Goal: Complete application form

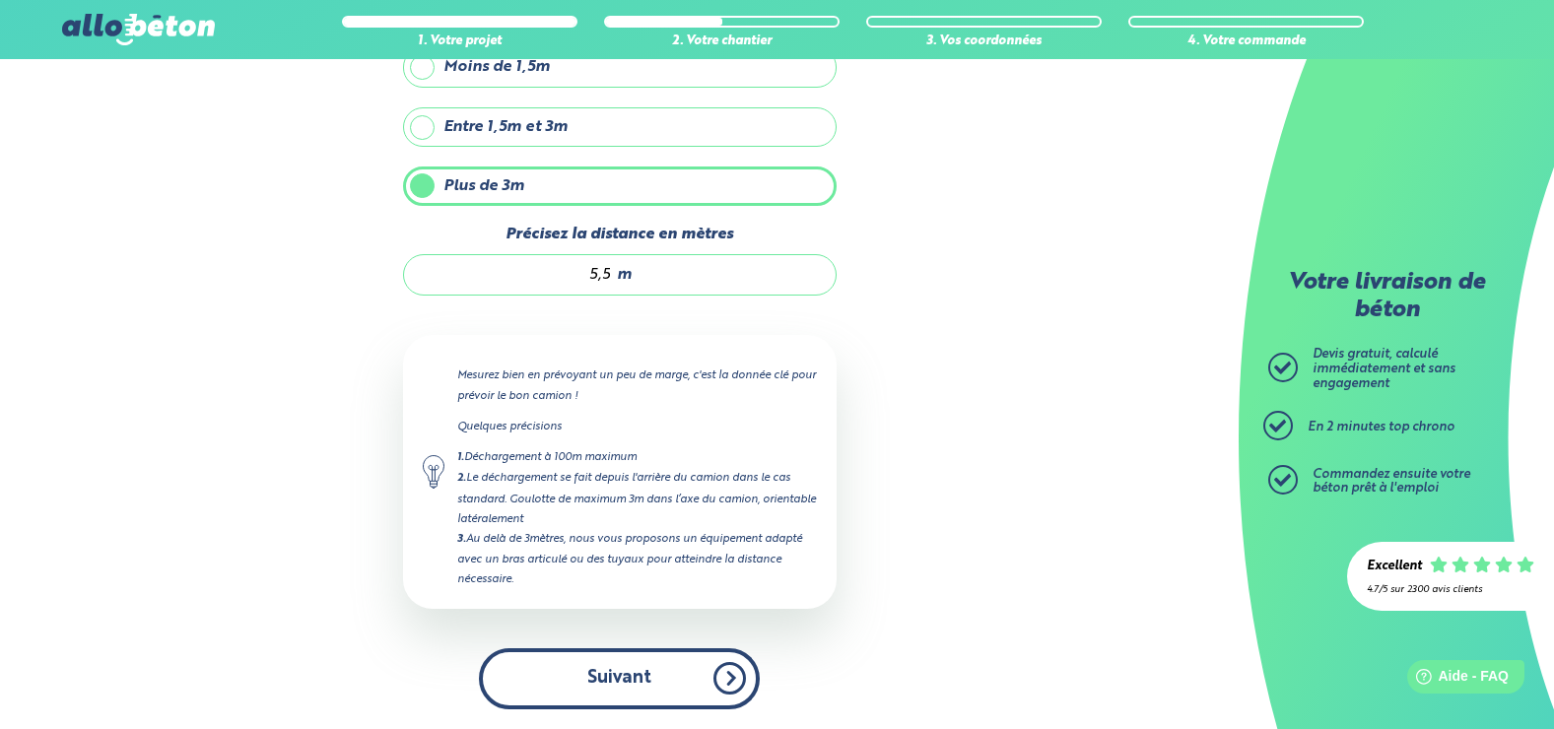
click at [625, 677] on button "Suivant" at bounding box center [619, 679] width 281 height 60
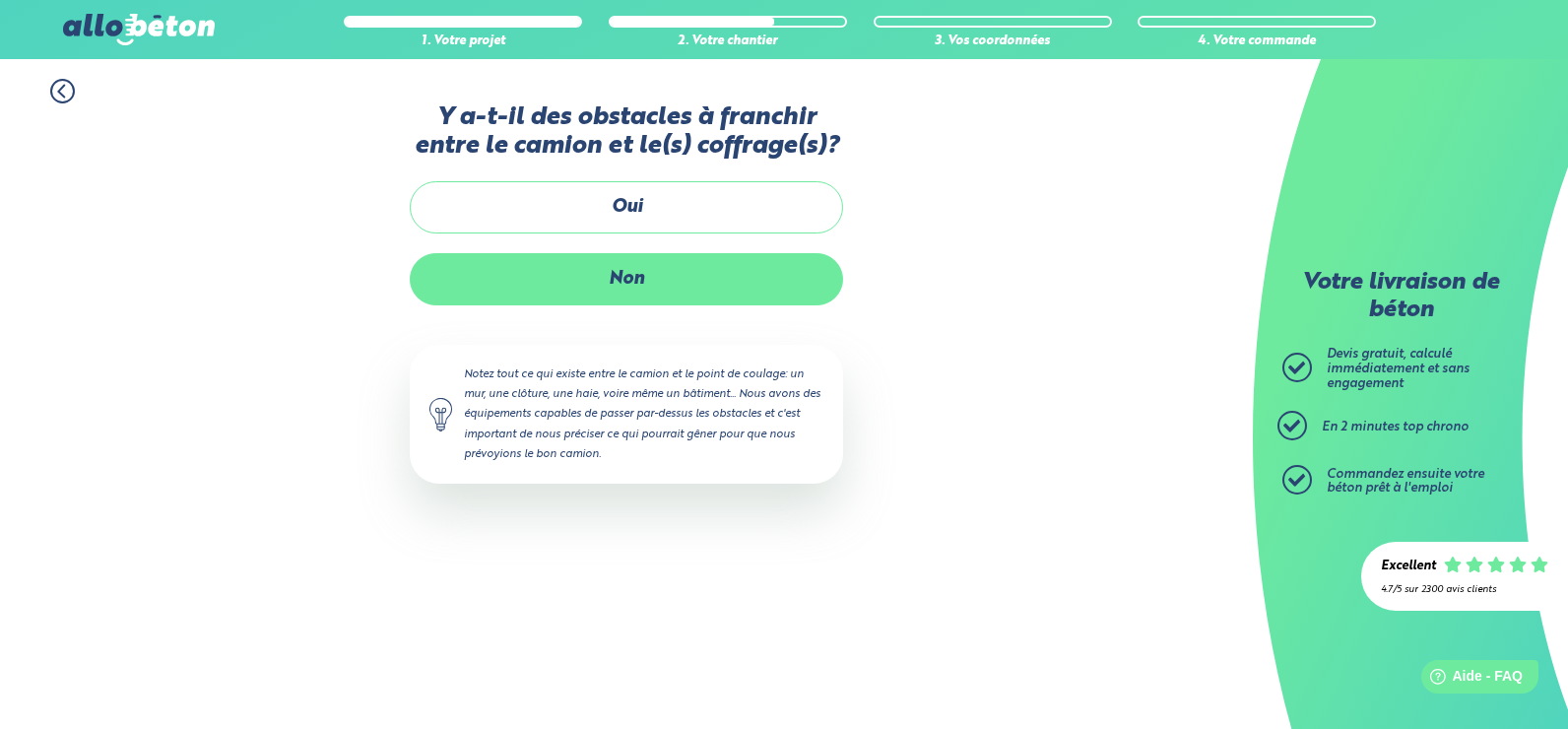
click at [657, 273] on label "Non" at bounding box center [627, 279] width 434 height 52
click at [0, 0] on input "Non" at bounding box center [0, 0] width 0 height 0
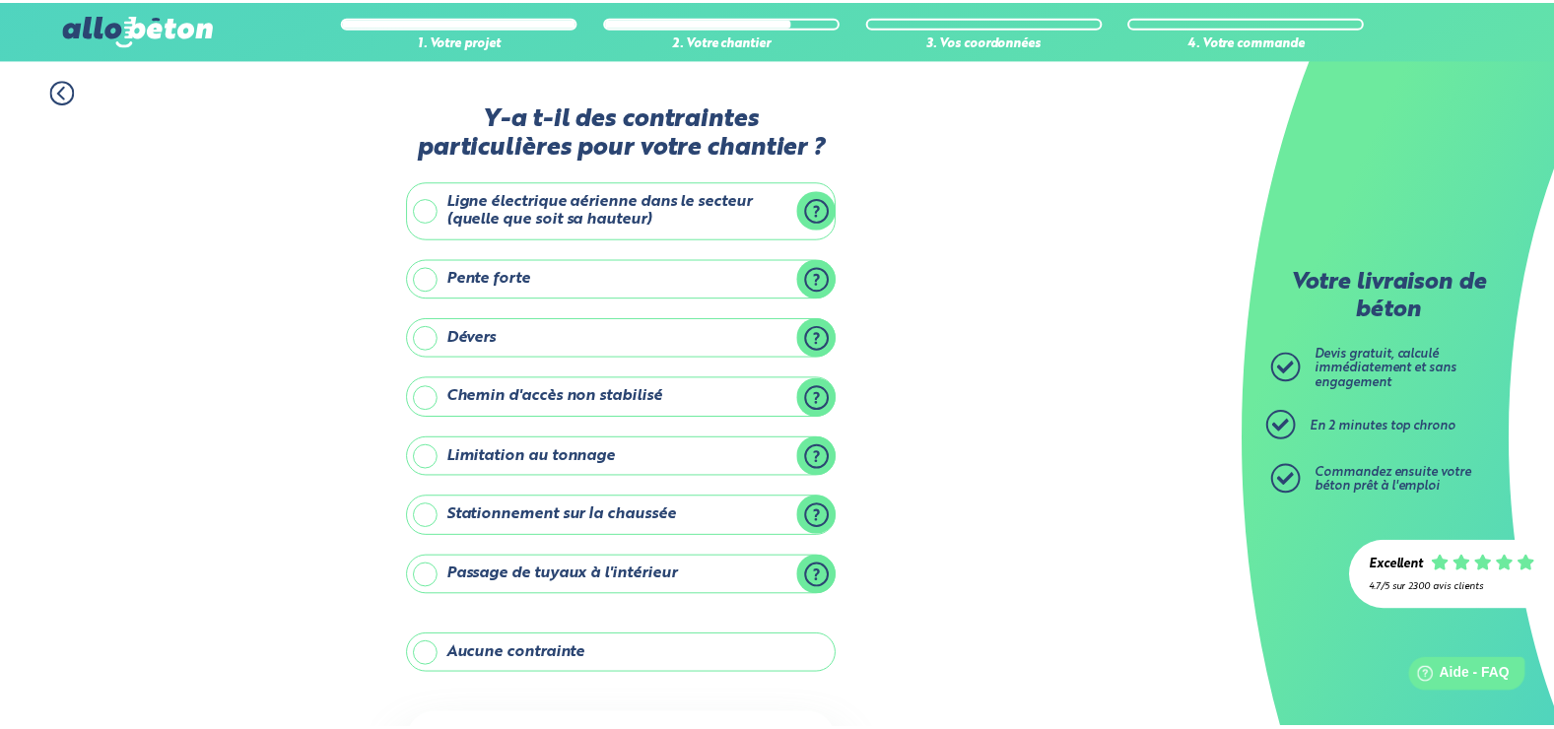
scroll to position [184, 0]
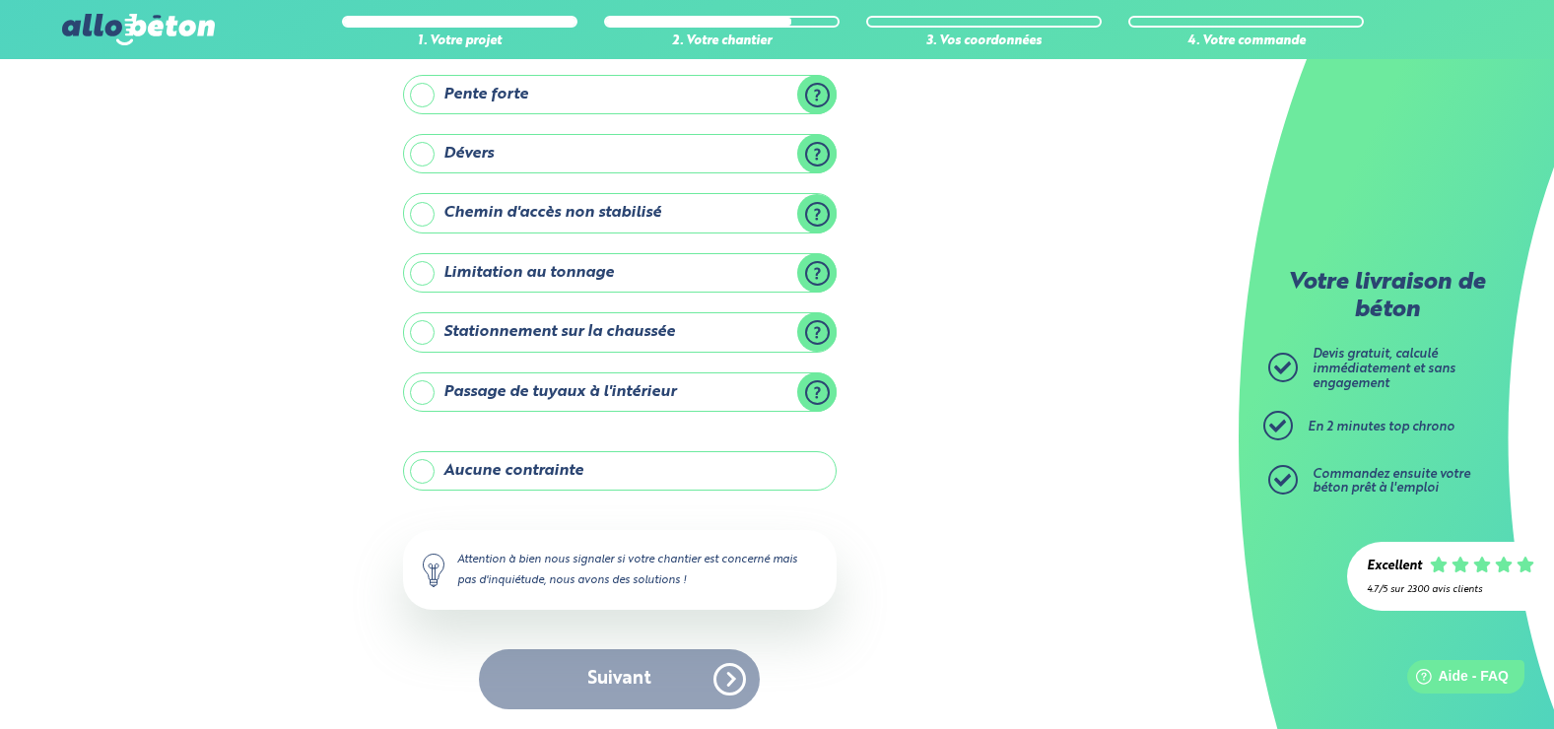
click at [595, 473] on label "Aucune contrainte" at bounding box center [620, 470] width 434 height 39
click at [0, 0] on input "Aucune contrainte" at bounding box center [0, 0] width 0 height 0
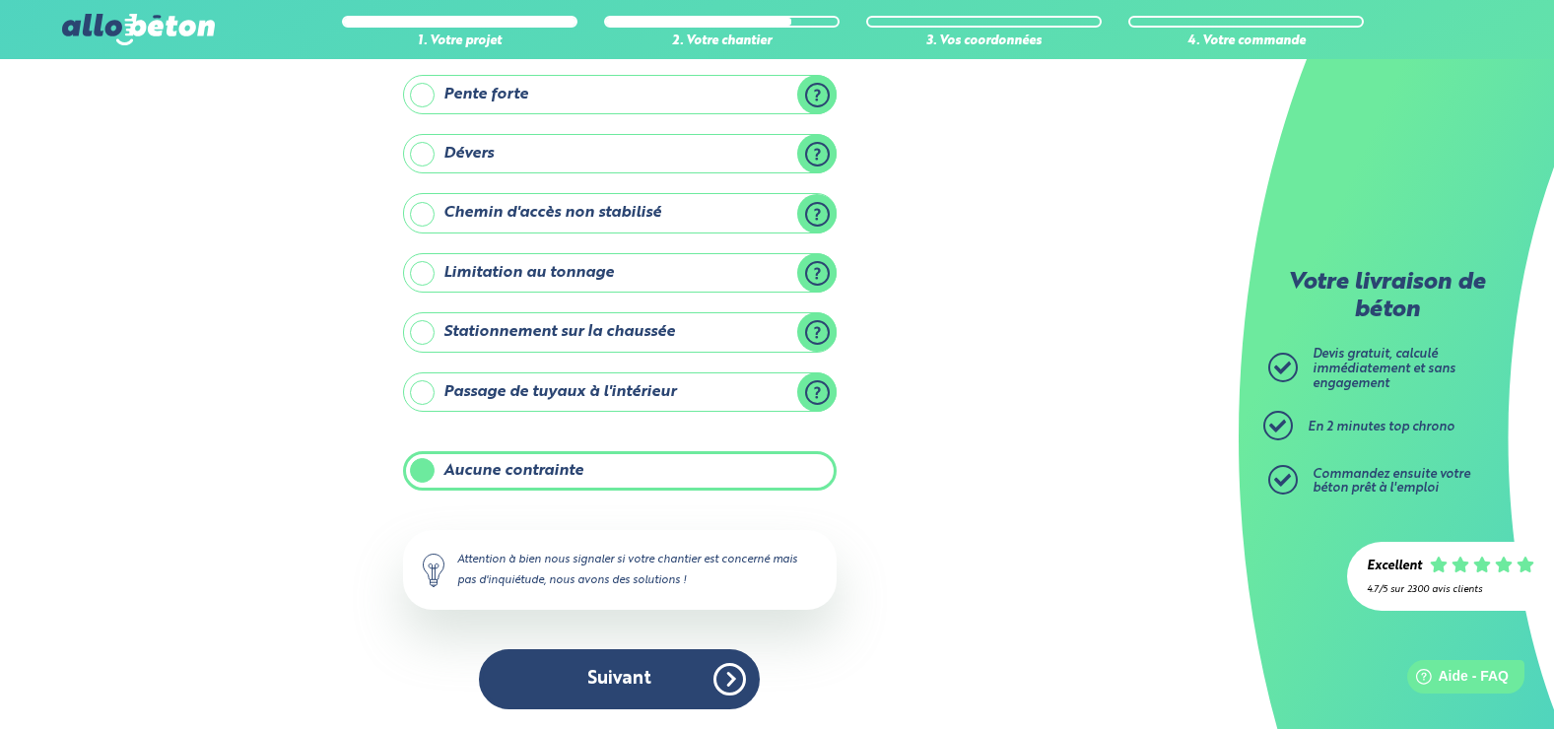
click at [605, 677] on button "Suivant" at bounding box center [619, 680] width 281 height 60
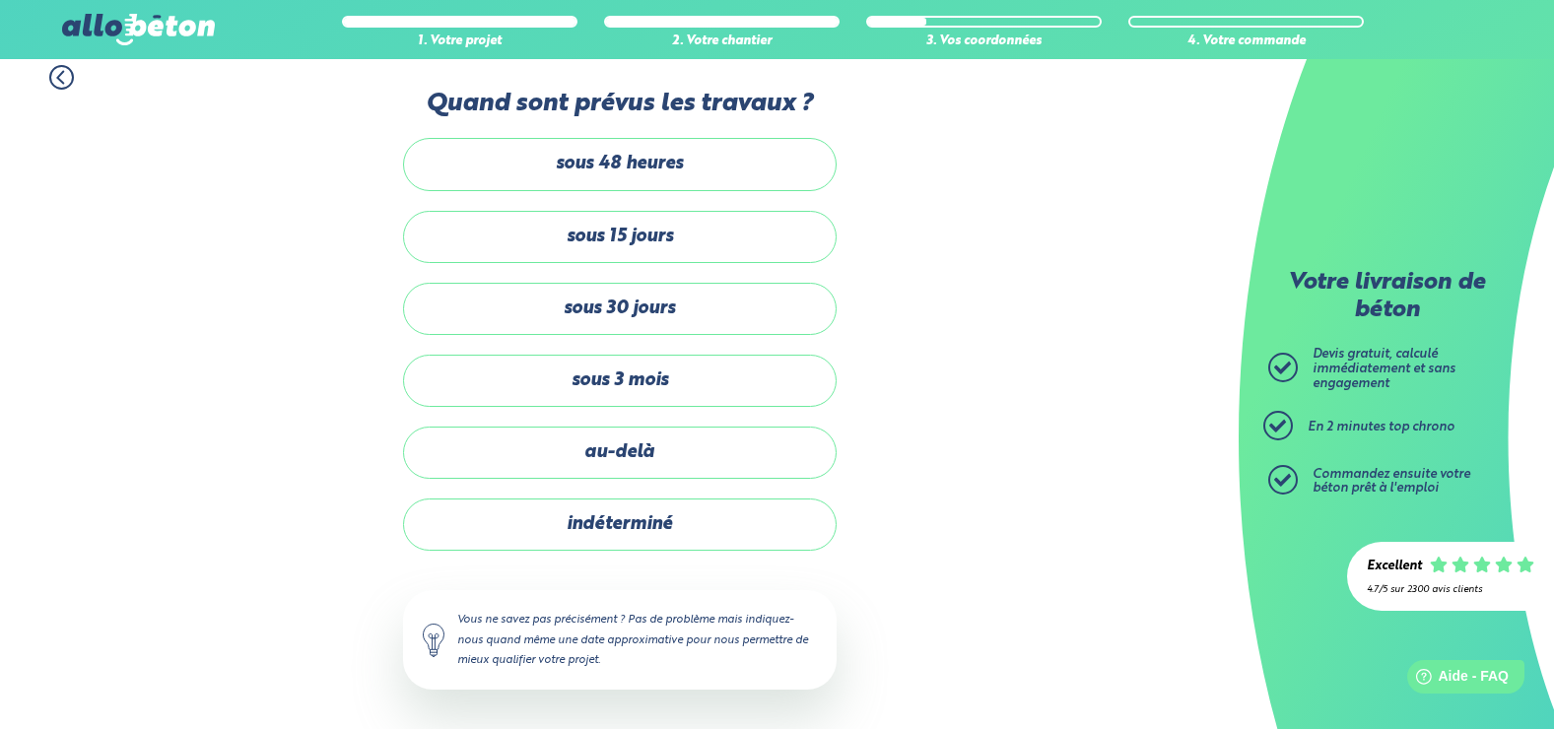
scroll to position [14, 0]
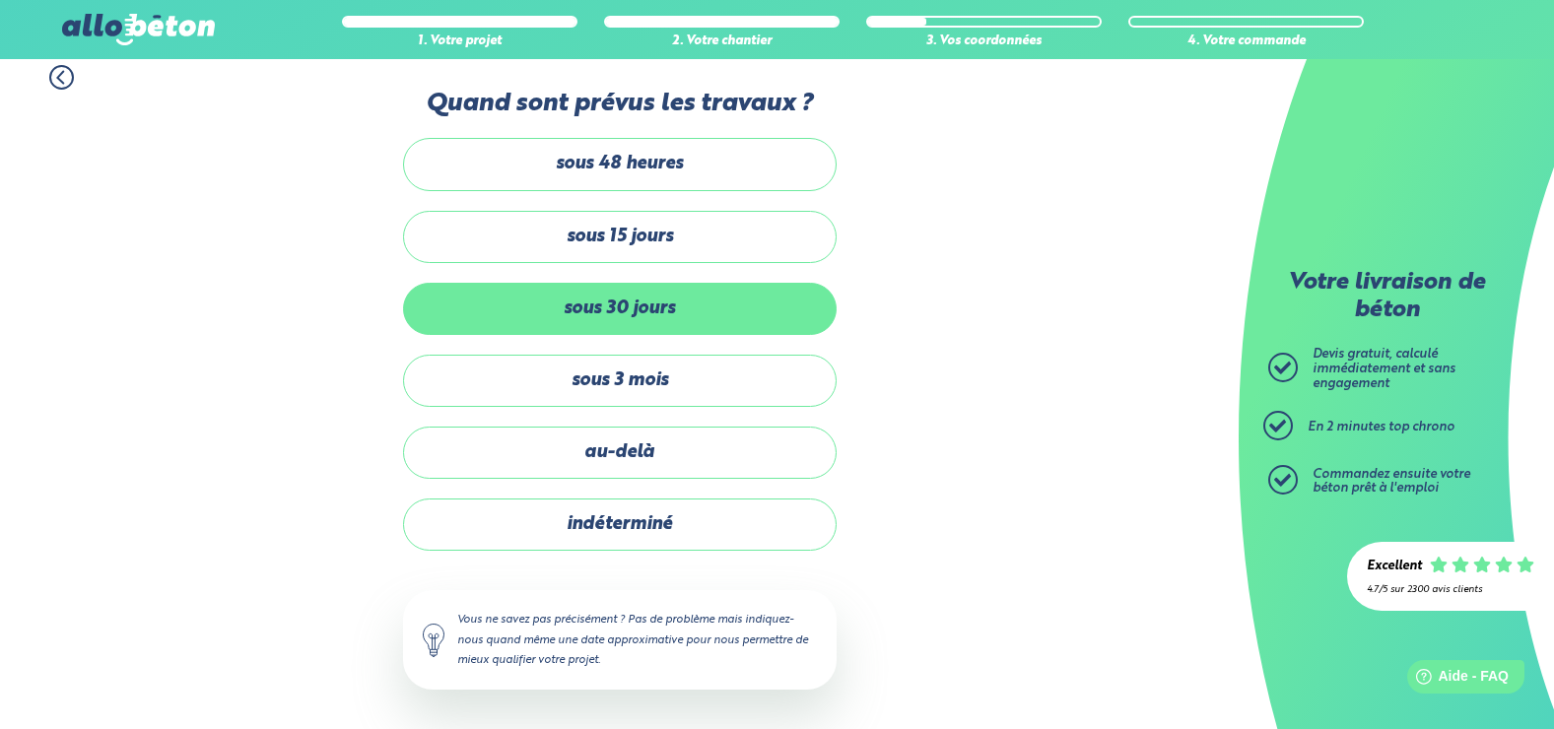
click at [612, 311] on label "sous 30 jours" at bounding box center [620, 309] width 434 height 52
click at [0, 0] on input "sous 30 jours" at bounding box center [0, 0] width 0 height 0
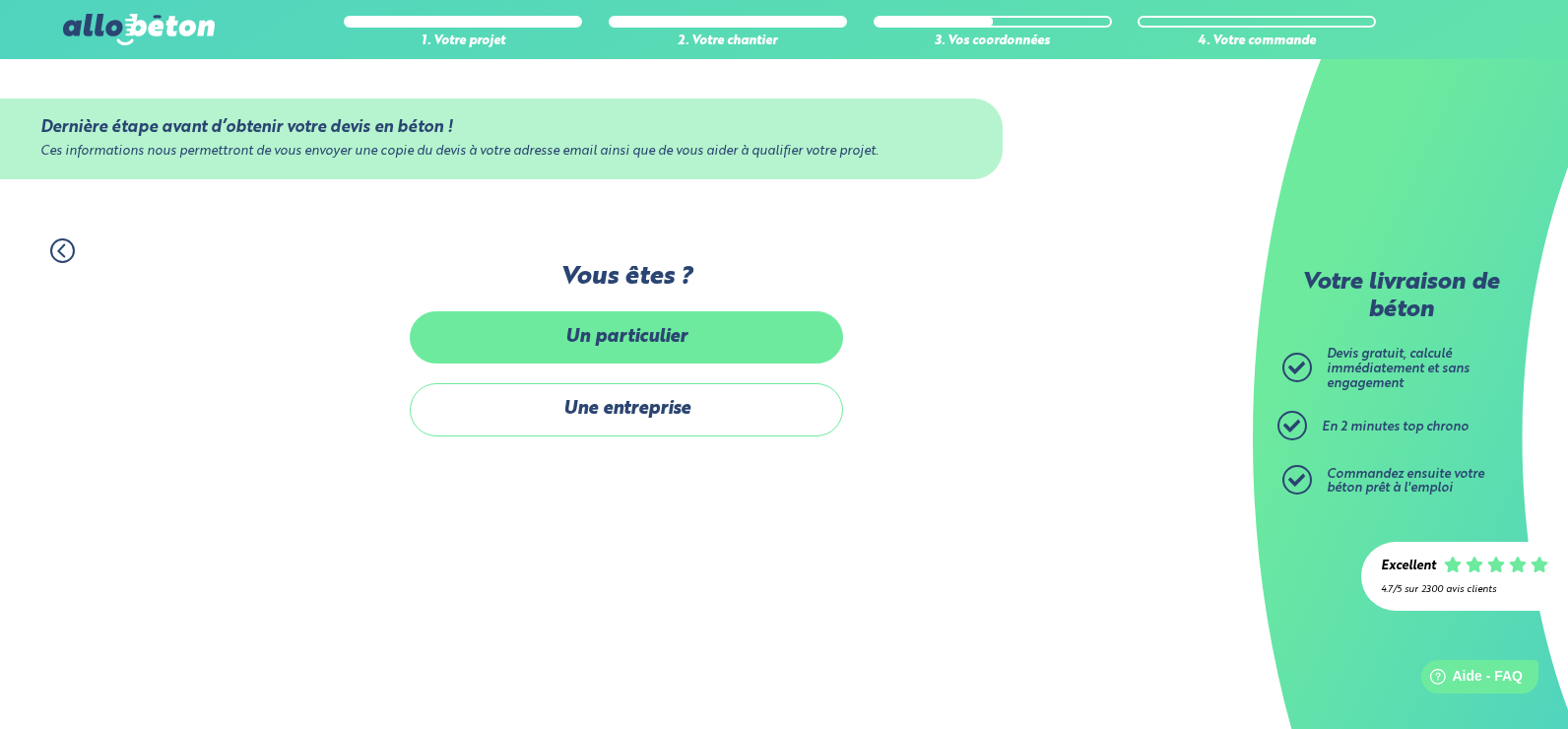
click at [611, 337] on label "Un particulier" at bounding box center [627, 337] width 434 height 52
click at [0, 0] on input "Un particulier" at bounding box center [0, 0] width 0 height 0
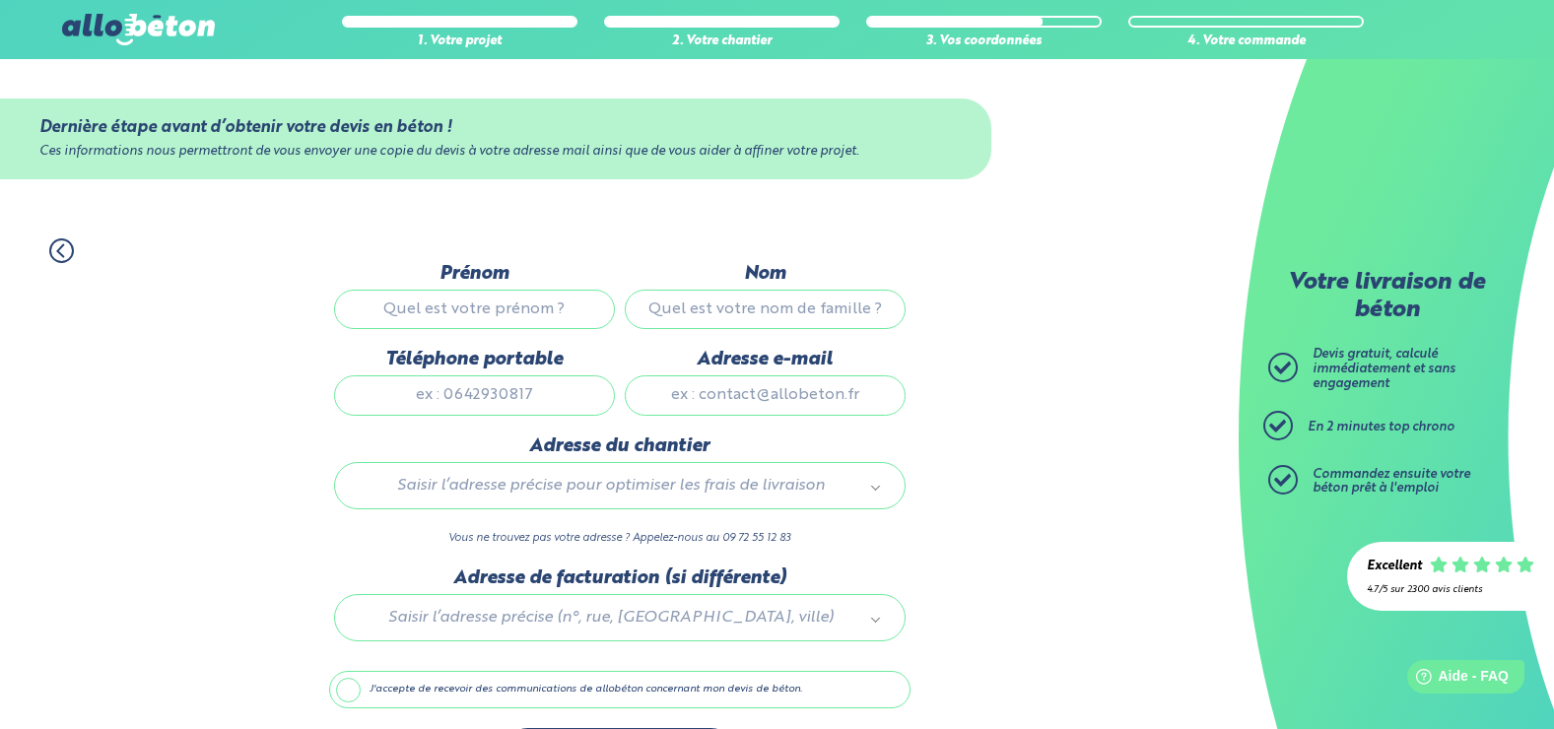
click at [529, 310] on input "Prénom" at bounding box center [474, 309] width 281 height 39
type input "[PERSON_NAME]"
click at [808, 308] on input "Nom" at bounding box center [765, 309] width 281 height 39
type input "[PERSON_NAME]"
click at [463, 312] on input "[PERSON_NAME]" at bounding box center [474, 309] width 281 height 39
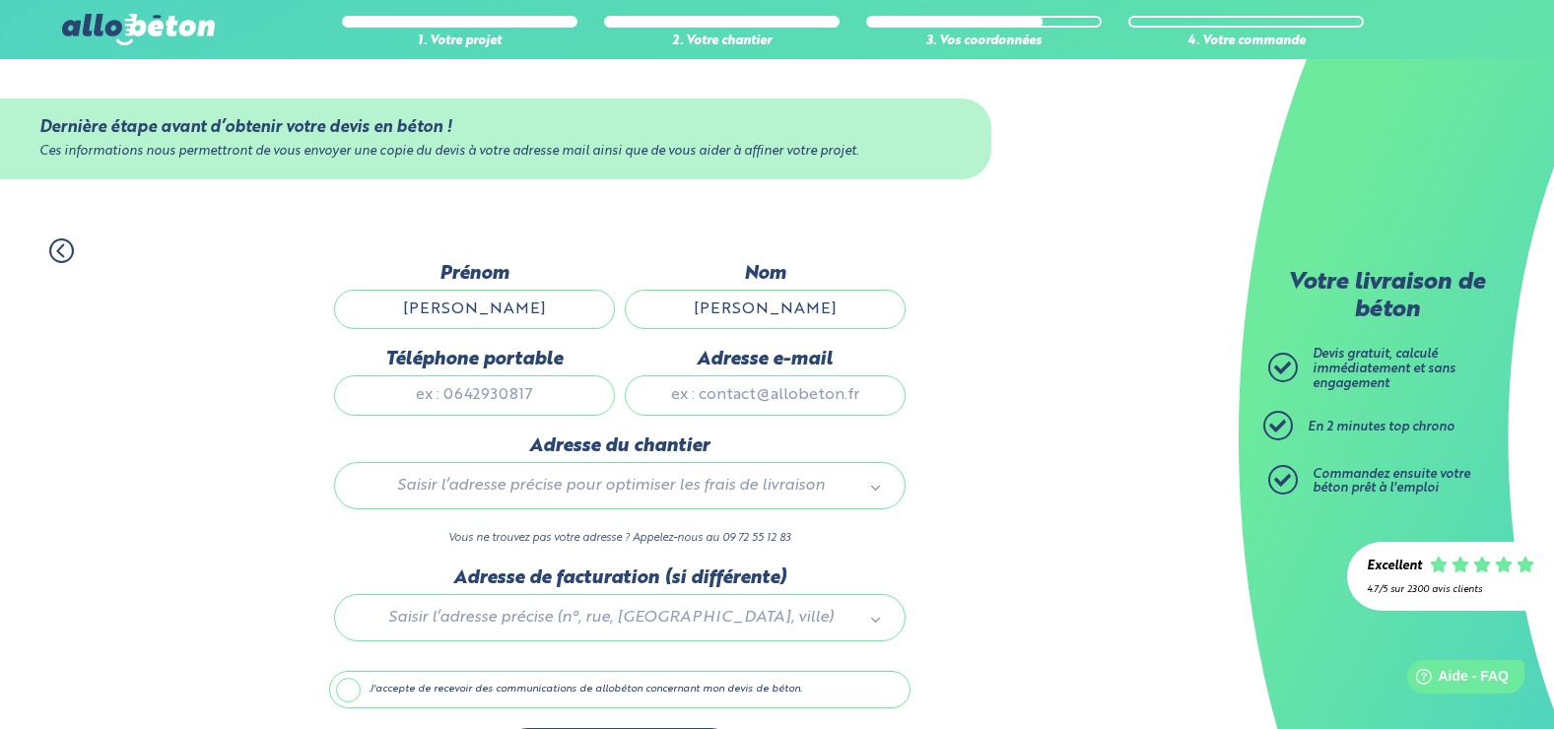
type input "[PERSON_NAME]"
click at [554, 398] on input "Téléphone portable" at bounding box center [474, 395] width 281 height 39
type input "0652846979"
click at [742, 389] on input "Adresse e-mail" at bounding box center [765, 395] width 281 height 39
type input "[EMAIL_ADDRESS][DOMAIN_NAME]"
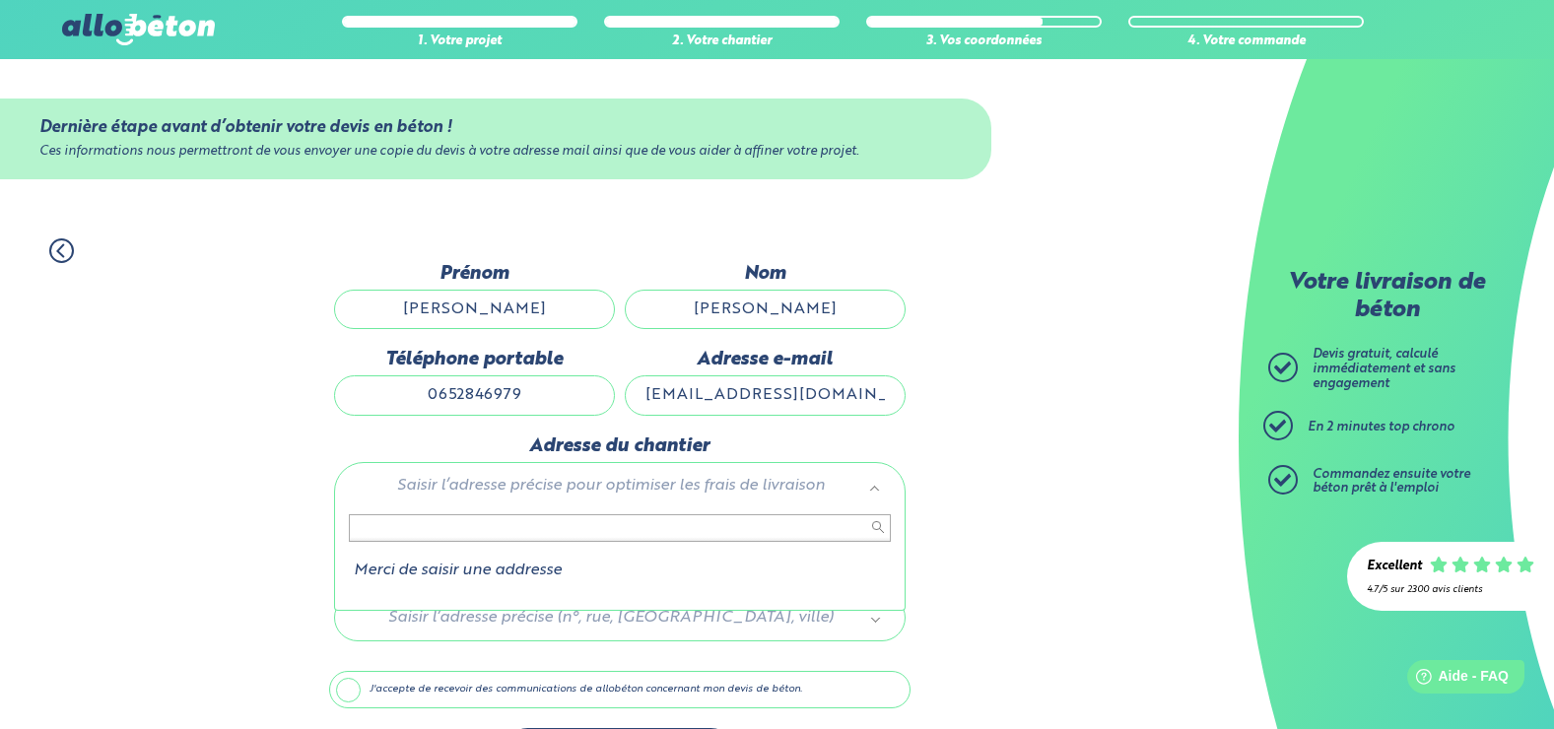
click at [592, 532] on input "text" at bounding box center [620, 529] width 542 height 28
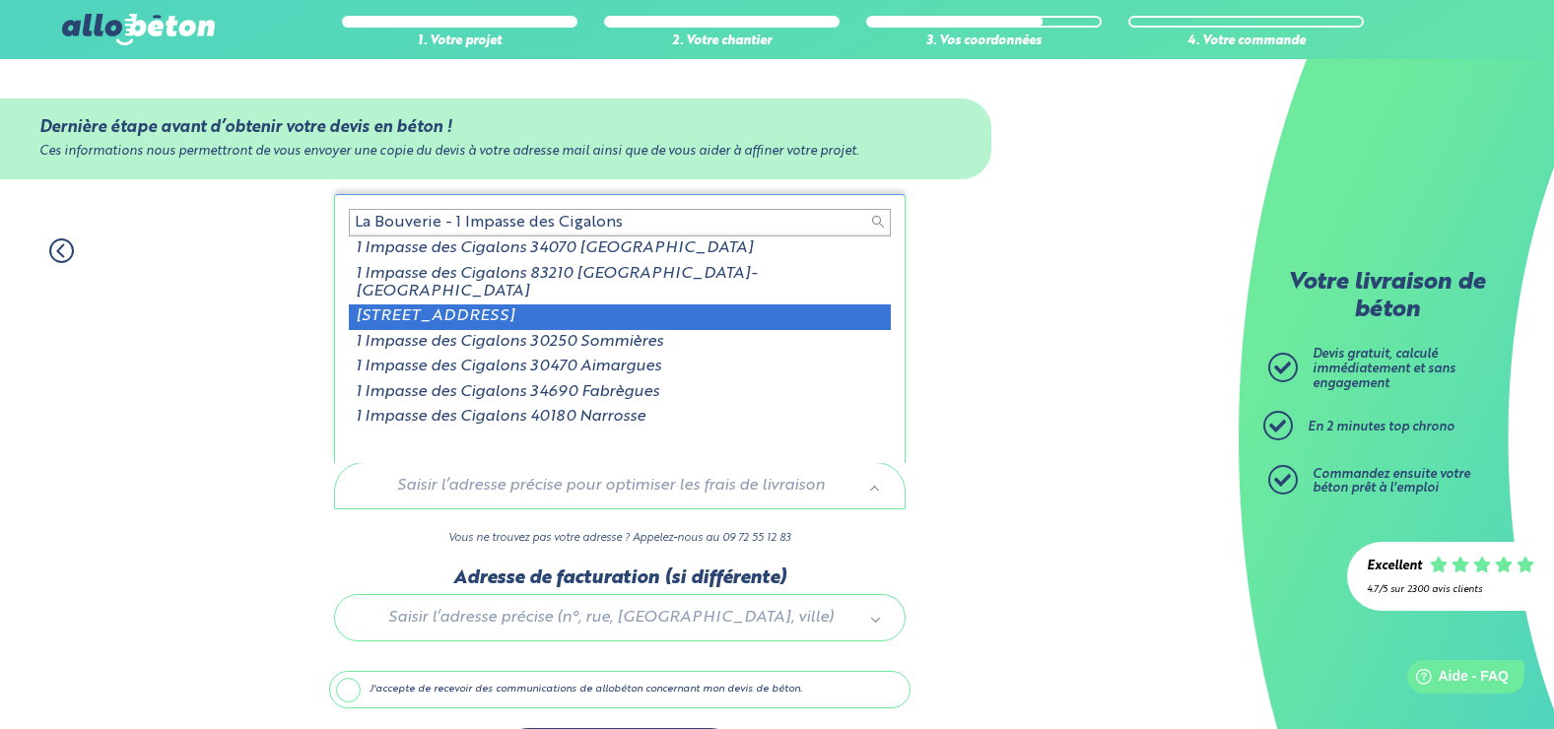
type input "La Bouverie - 1 Impasse des Cigalons"
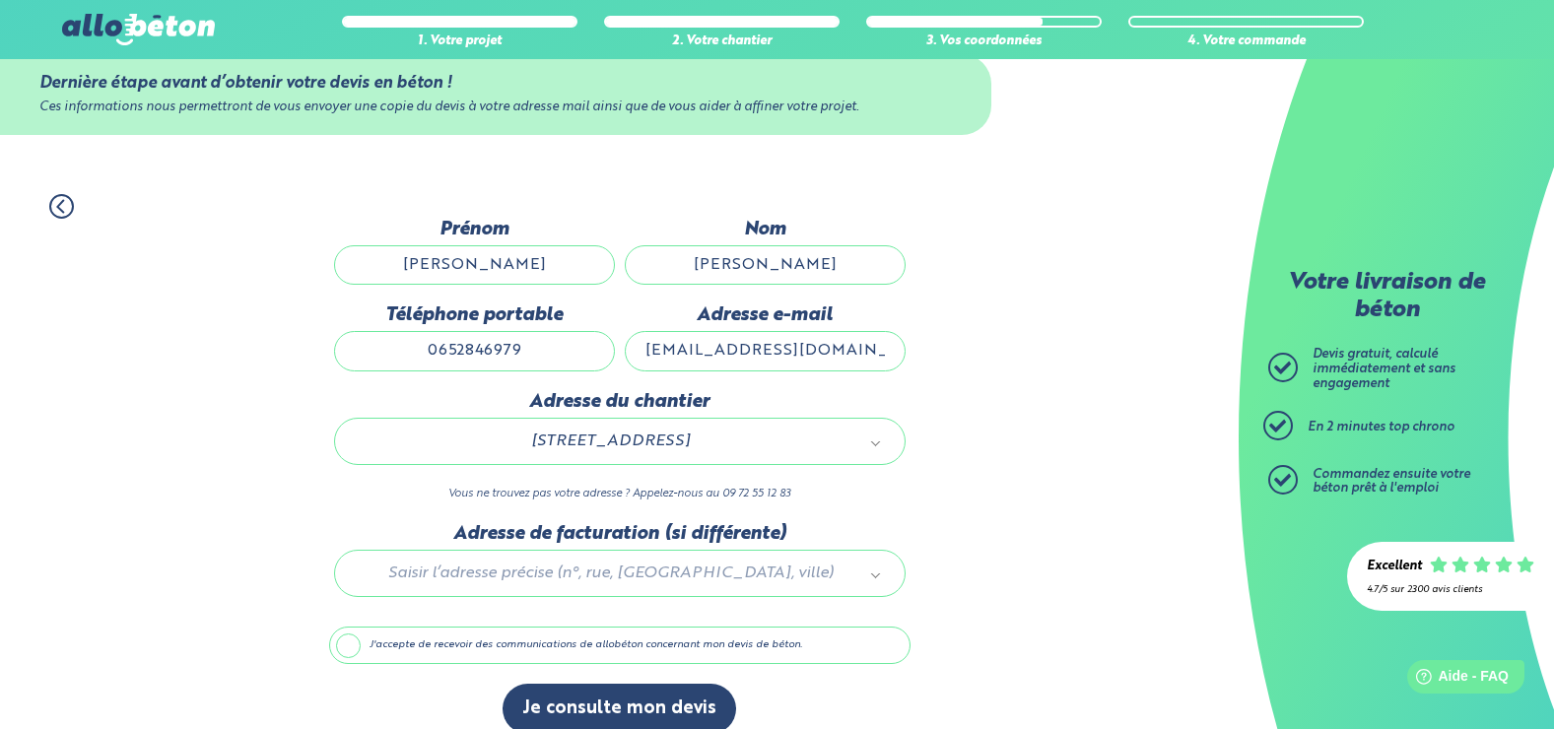
scroll to position [69, 0]
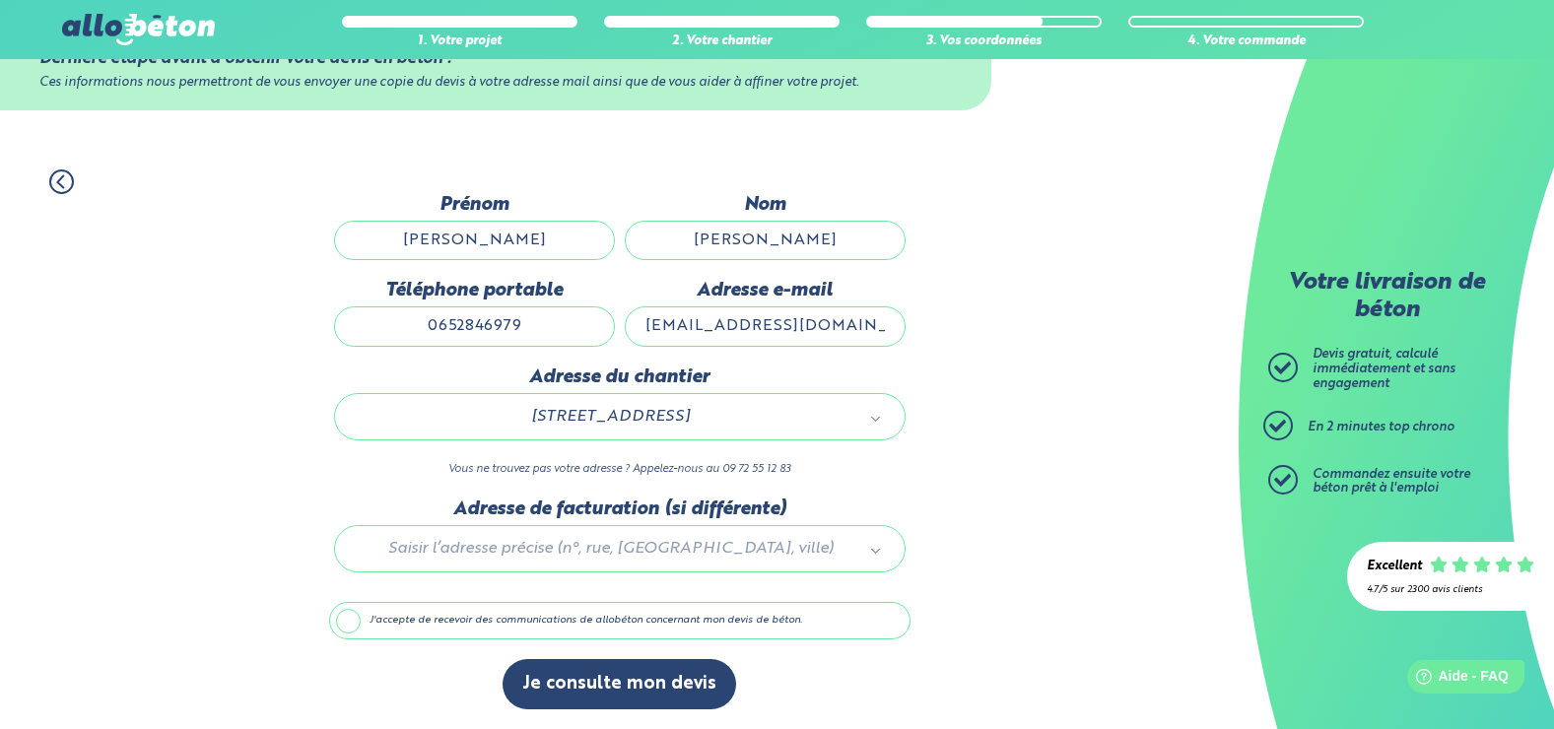
click at [549, 554] on div at bounding box center [620, 546] width 582 height 94
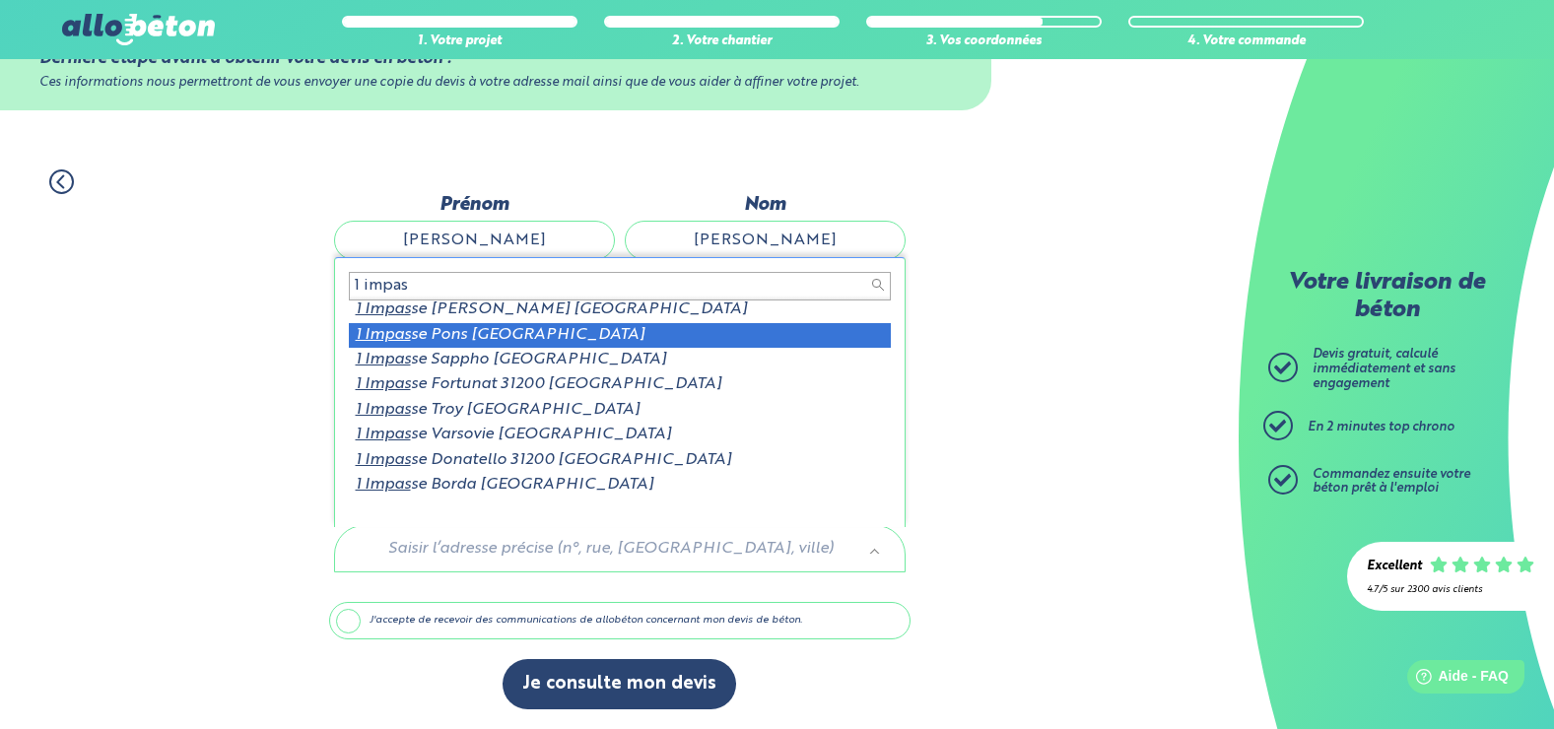
scroll to position [0, 0]
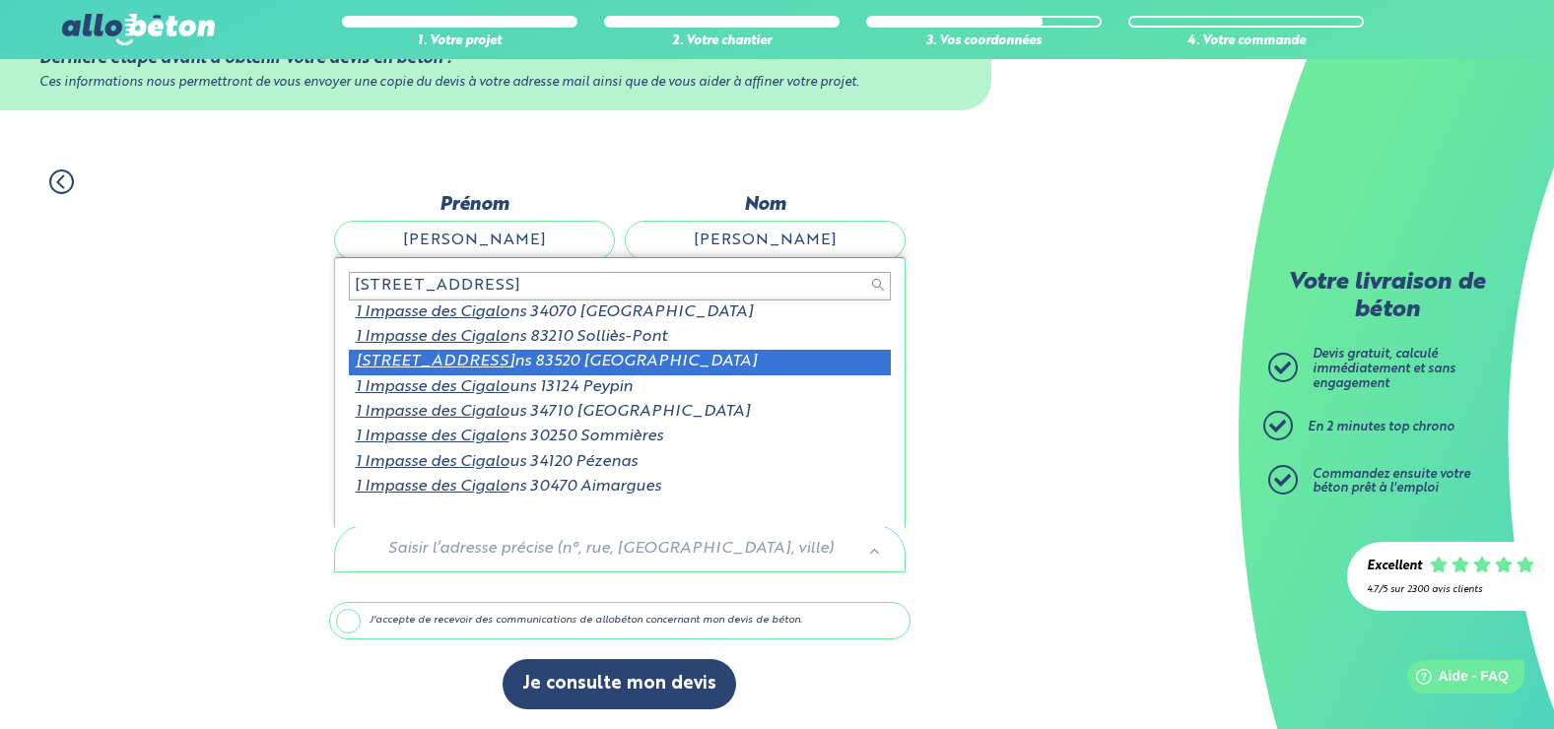
type input "[STREET_ADDRESS]"
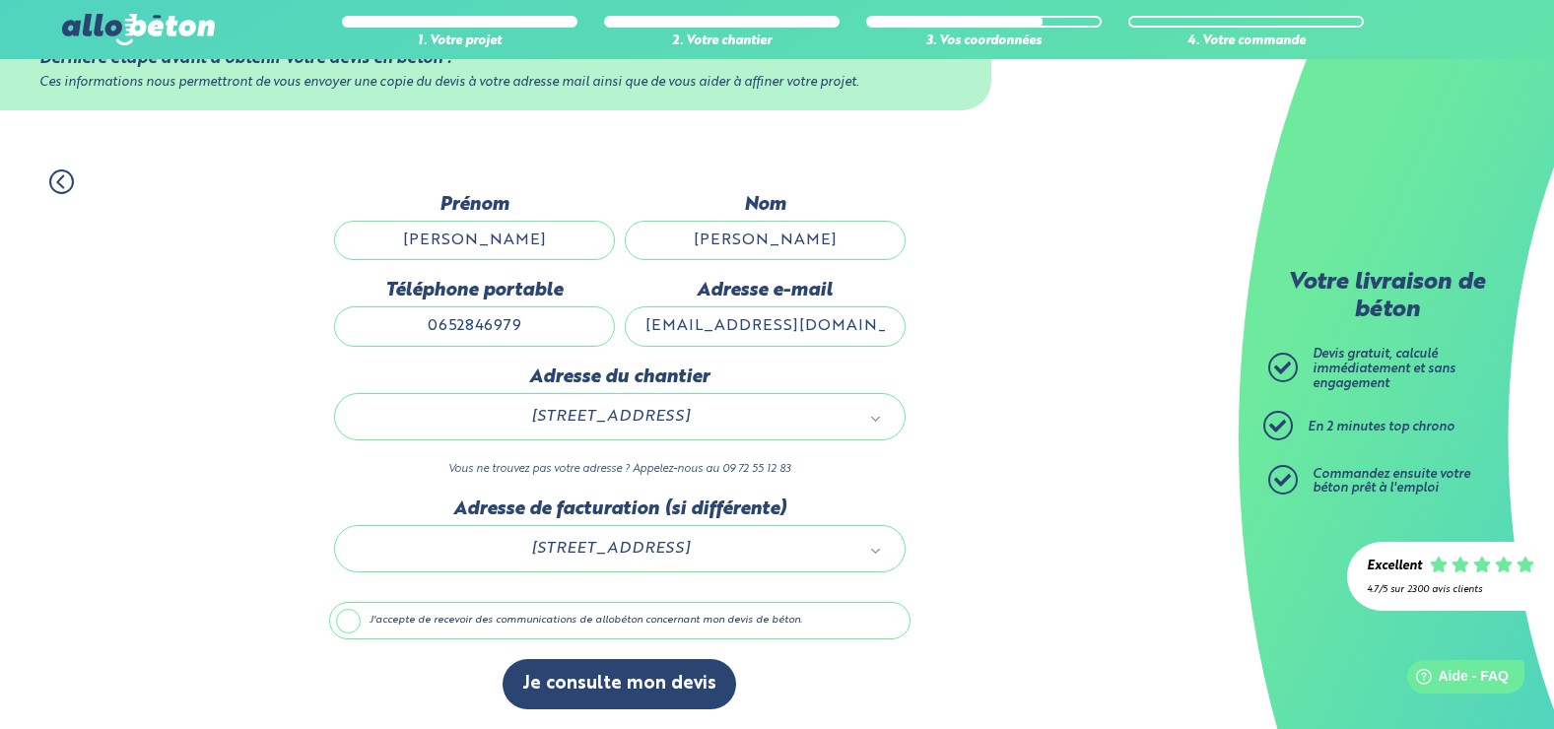
click at [357, 619] on label "J'accepte de recevoir des communications de allobéton concernant mon devis de b…" at bounding box center [620, 620] width 582 height 37
click at [0, 0] on input "J'accepte de recevoir des communications de allobéton concernant mon devis de b…" at bounding box center [0, 0] width 0 height 0
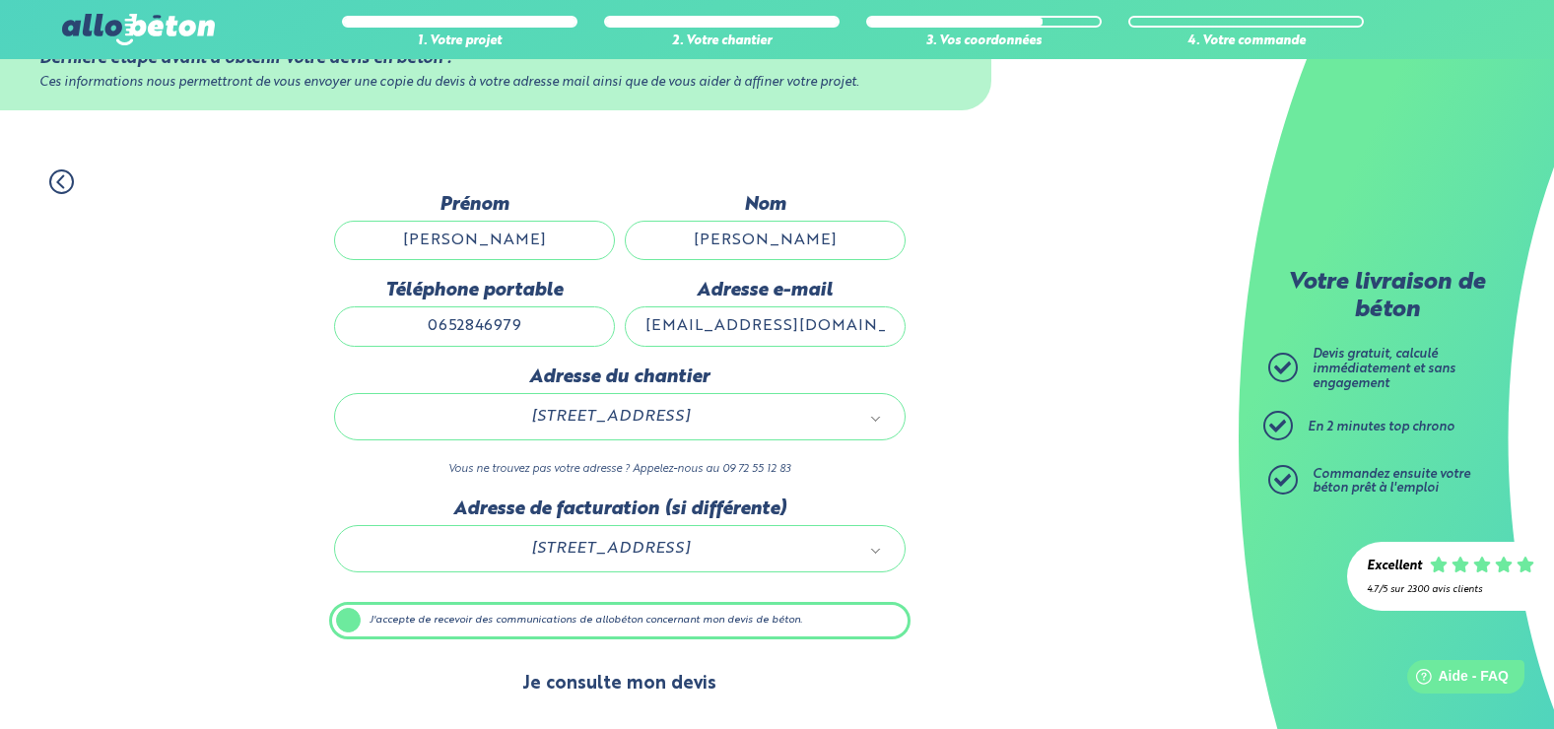
click at [627, 687] on button "Je consulte mon devis" at bounding box center [620, 684] width 234 height 50
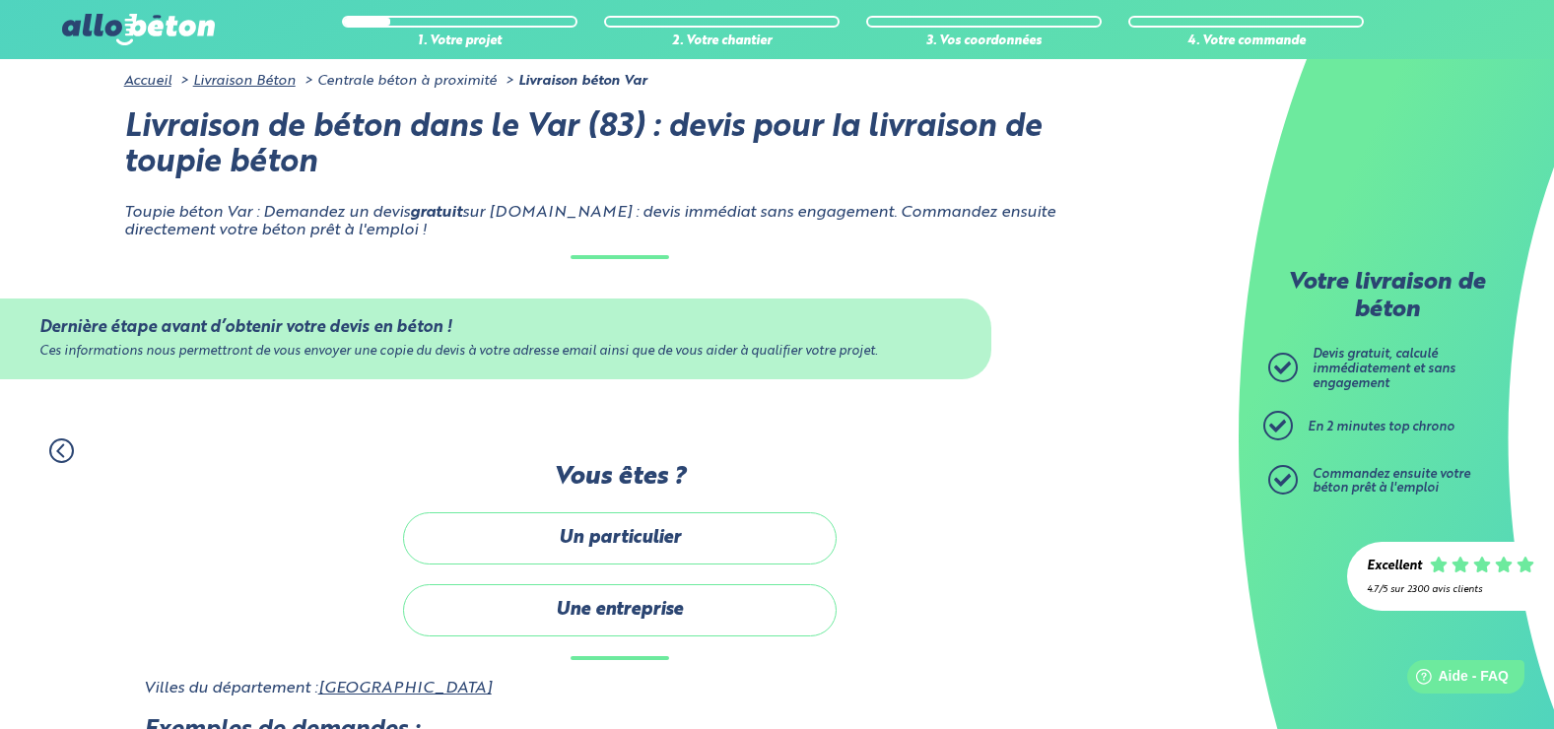
click at [975, 450] on div "1. Votre projet 2. Votre chantier 3. Vos coordonnées 4. Votre commande" at bounding box center [619, 441] width 1239 height 44
